Goal: Information Seeking & Learning: Learn about a topic

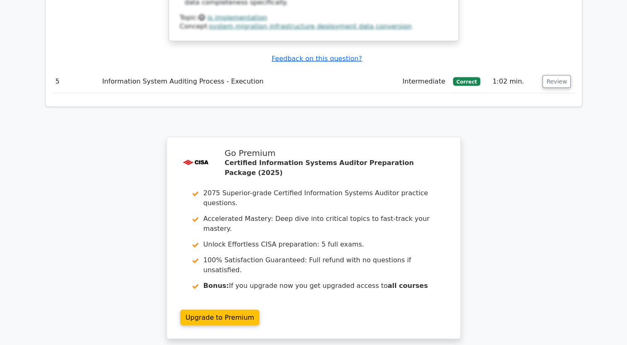
scroll to position [1636, 0]
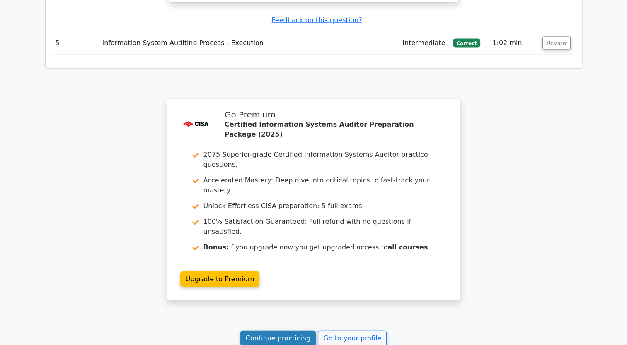
click at [294, 331] on link "Continue practicing" at bounding box center [278, 339] width 76 height 16
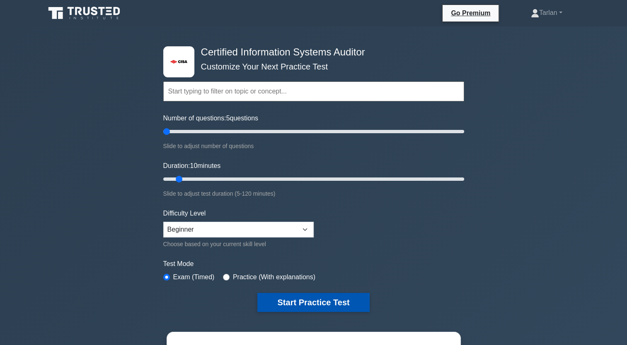
click at [309, 301] on button "Start Practice Test" at bounding box center [313, 302] width 112 height 19
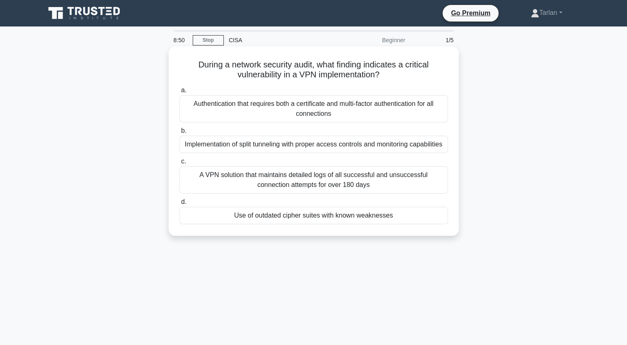
click at [323, 219] on div "Use of outdated cipher suites with known weaknesses" at bounding box center [313, 215] width 268 height 17
click at [179, 205] on input "d. Use of outdated cipher suites with known weaknesses" at bounding box center [179, 202] width 0 height 5
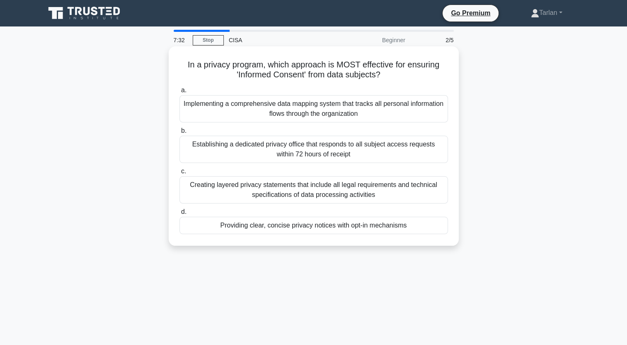
click at [360, 222] on div "Providing clear, concise privacy notices with opt-in mechanisms" at bounding box center [313, 225] width 268 height 17
click at [179, 215] on input "d. Providing clear, concise privacy notices with opt-in mechanisms" at bounding box center [179, 212] width 0 height 5
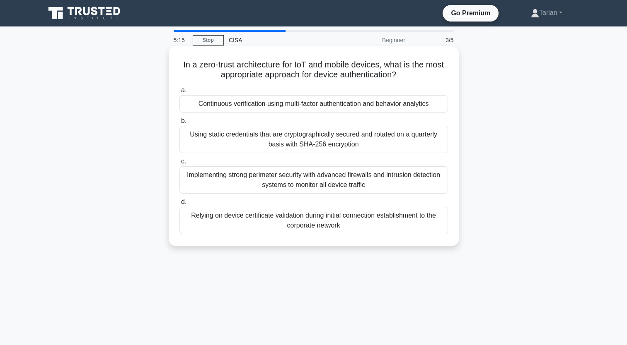
click at [277, 106] on div "Continuous verification using multi-factor authentication and behavior analytics" at bounding box center [313, 103] width 268 height 17
click at [179, 93] on input "a. Continuous verification using multi-factor authentication and behavior analy…" at bounding box center [179, 90] width 0 height 5
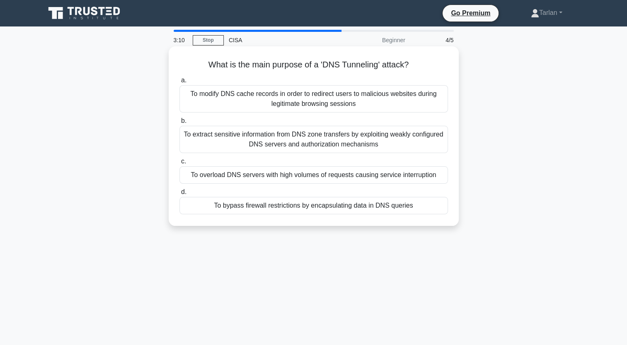
click at [328, 101] on div "To modify DNS cache records in order to redirect users to malicious websites du…" at bounding box center [313, 98] width 268 height 27
click at [179, 83] on input "a. To modify DNS cache records in order to redirect users to malicious websites…" at bounding box center [179, 80] width 0 height 5
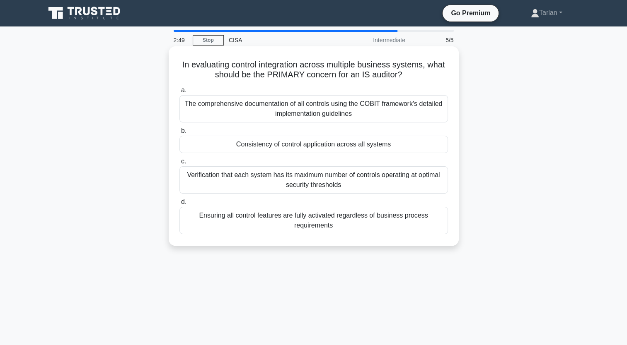
click at [311, 145] on div "Consistency of control application across all systems" at bounding box center [313, 144] width 268 height 17
click at [179, 134] on input "b. Consistency of control application across all systems" at bounding box center [179, 130] width 0 height 5
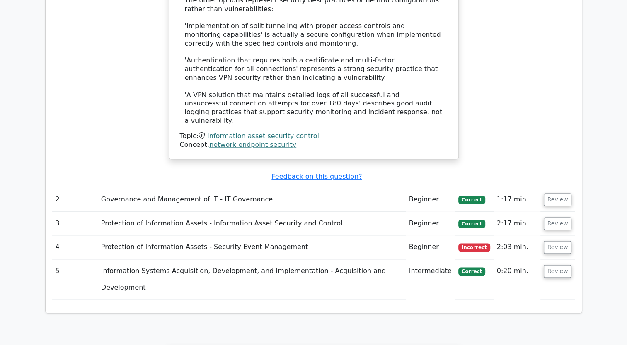
scroll to position [1077, 0]
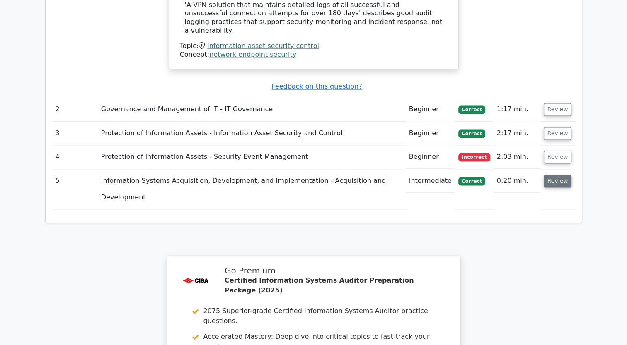
click at [553, 175] on button "Review" at bounding box center [558, 181] width 28 height 13
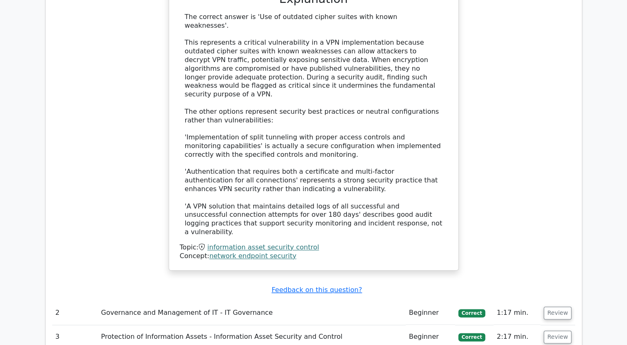
scroll to position [911, 0]
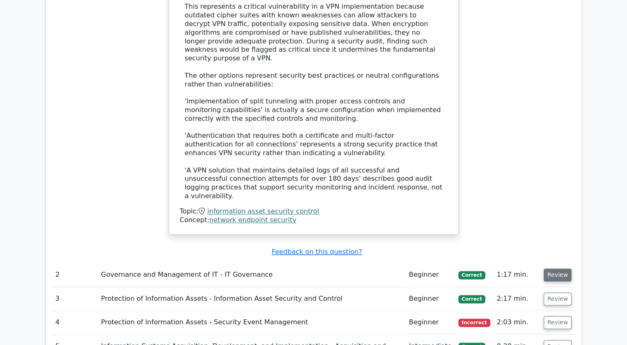
click at [554, 269] on button "Review" at bounding box center [558, 275] width 28 height 13
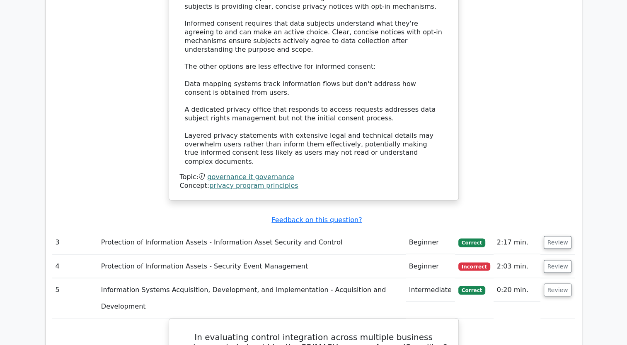
scroll to position [1409, 0]
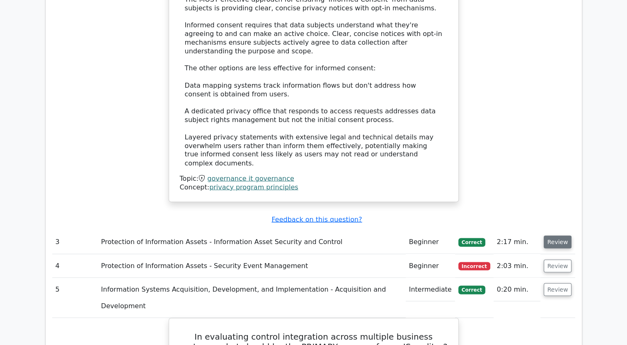
click at [555, 236] on button "Review" at bounding box center [558, 242] width 28 height 13
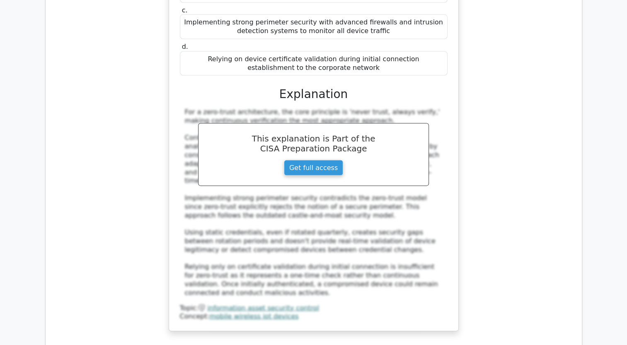
scroll to position [1781, 0]
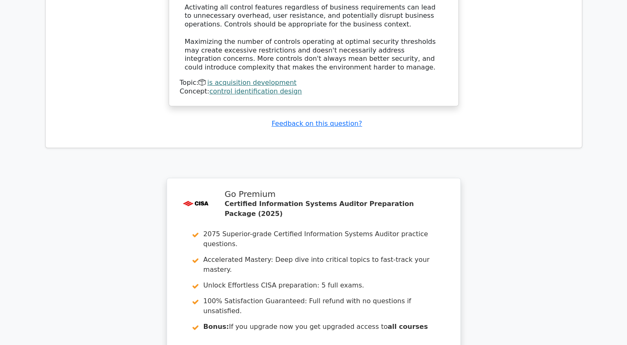
scroll to position [2970, 0]
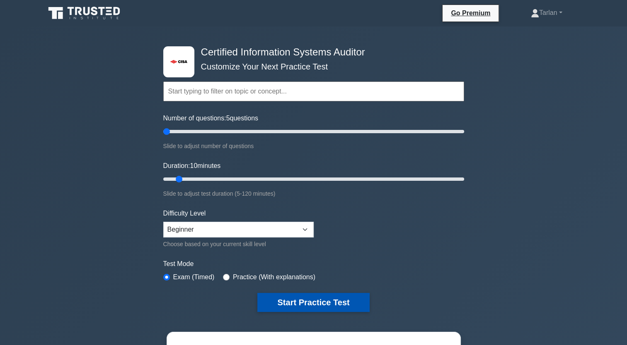
click at [280, 301] on button "Start Practice Test" at bounding box center [313, 302] width 112 height 19
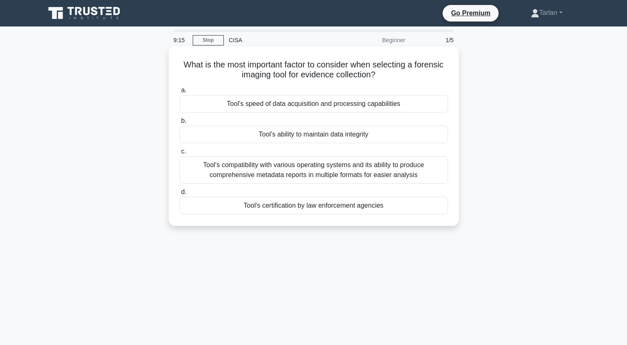
click at [332, 176] on div "Tool's compatibility with various operating systems and its ability to produce …" at bounding box center [313, 170] width 268 height 27
click at [179, 155] on input "c. Tool's compatibility with various operating systems and its ability to produ…" at bounding box center [179, 151] width 0 height 5
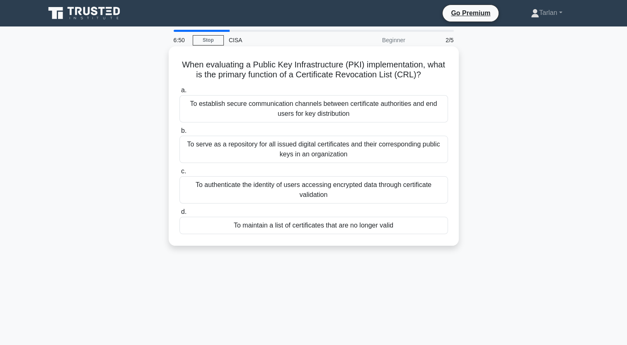
click at [273, 187] on div "To authenticate the identity of users accessing encrypted data through certific…" at bounding box center [313, 189] width 268 height 27
click at [179, 174] on input "c. To authenticate the identity of users accessing encrypted data through certi…" at bounding box center [179, 171] width 0 height 5
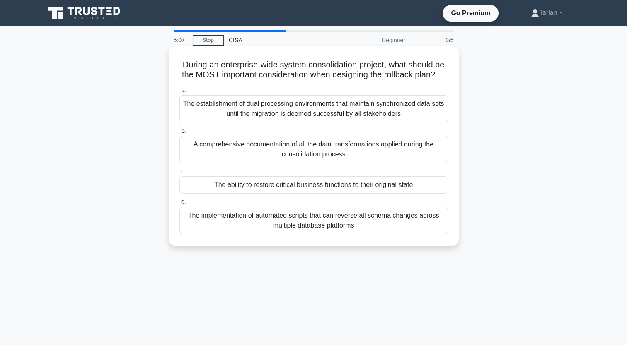
click at [334, 194] on div "The ability to restore critical business functions to their original state" at bounding box center [313, 184] width 268 height 17
click at [179, 174] on input "c. The ability to restore critical business functions to their original state" at bounding box center [179, 171] width 0 height 5
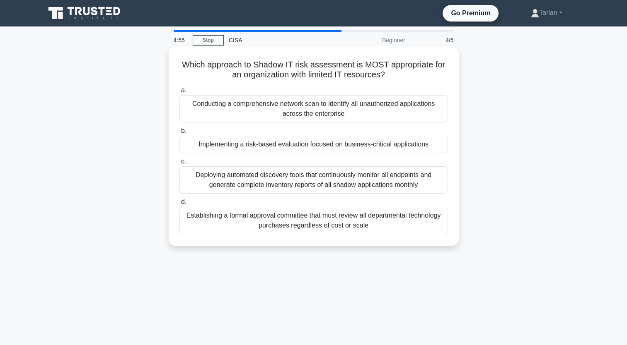
click at [348, 148] on div "Implementing a risk-based evaluation focused on business-critical applications" at bounding box center [313, 144] width 268 height 17
click at [179, 134] on input "b. Implementing a risk-based evaluation focused on business-critical applicatio…" at bounding box center [179, 130] width 0 height 5
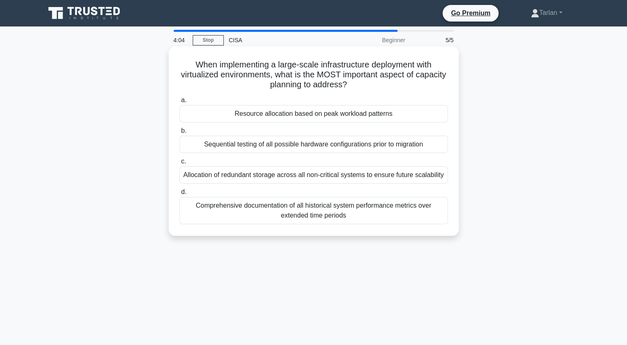
click at [299, 117] on div "Resource allocation based on peak workload patterns" at bounding box center [313, 113] width 268 height 17
click at [179, 103] on input "a. Resource allocation based on peak workload patterns" at bounding box center [179, 100] width 0 height 5
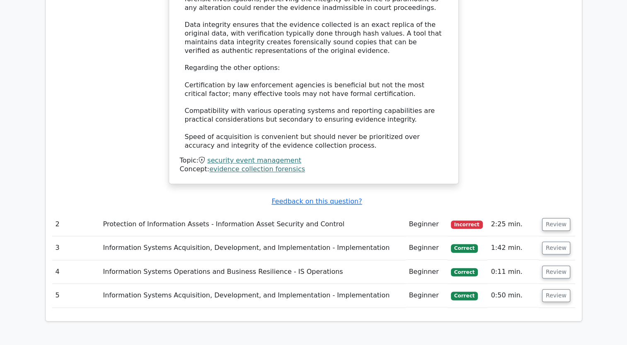
scroll to position [994, 0]
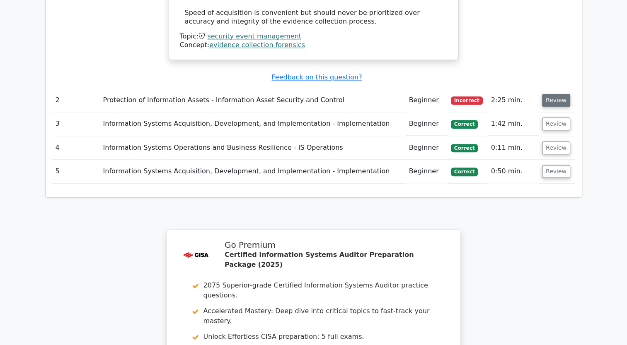
click at [558, 94] on button "Review" at bounding box center [556, 100] width 28 height 13
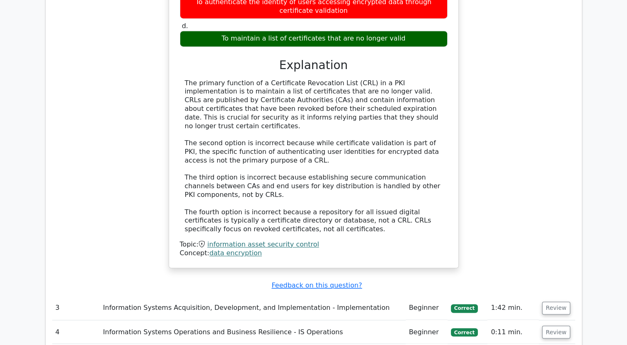
scroll to position [1284, 0]
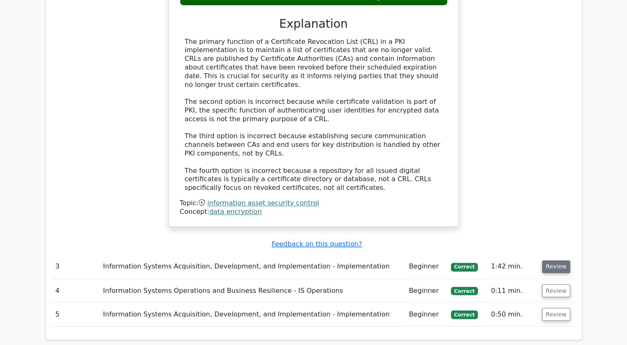
click at [542, 261] on button "Review" at bounding box center [556, 267] width 28 height 13
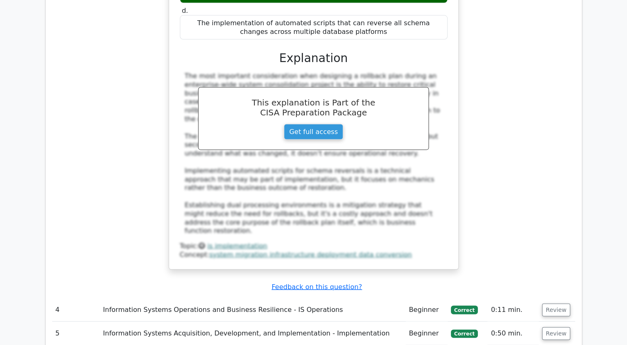
scroll to position [1864, 0]
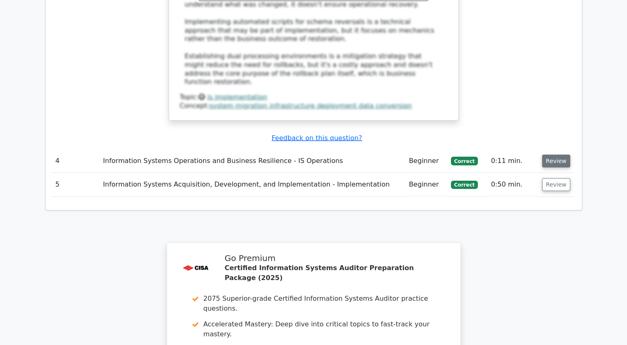
click at [548, 155] on button "Review" at bounding box center [556, 161] width 28 height 13
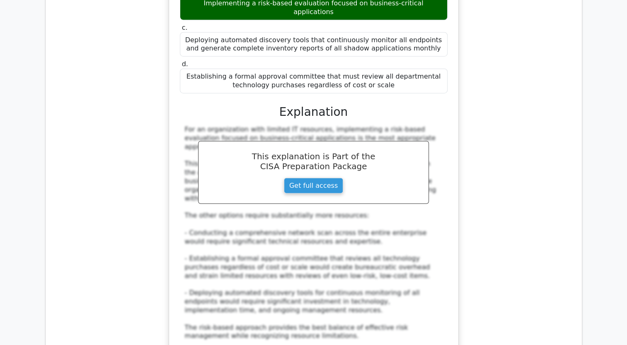
scroll to position [2154, 0]
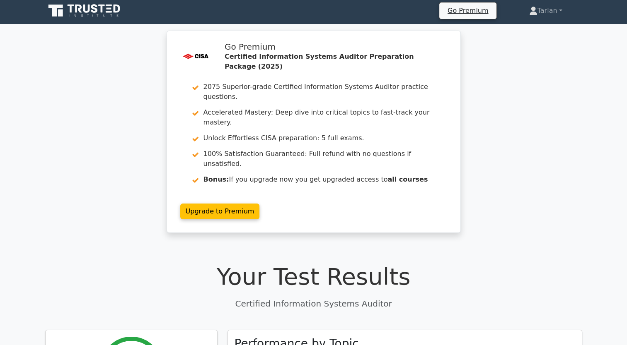
scroll to position [0, 0]
